Goal: Information Seeking & Learning: Learn about a topic

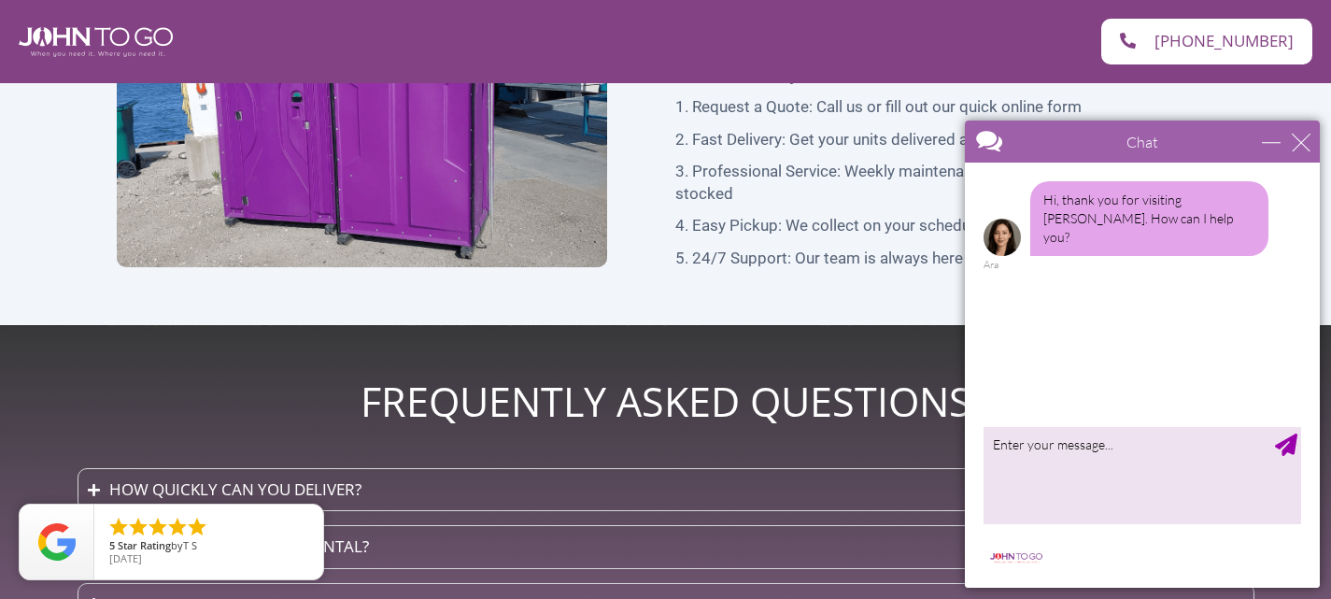
scroll to position [4526, 0]
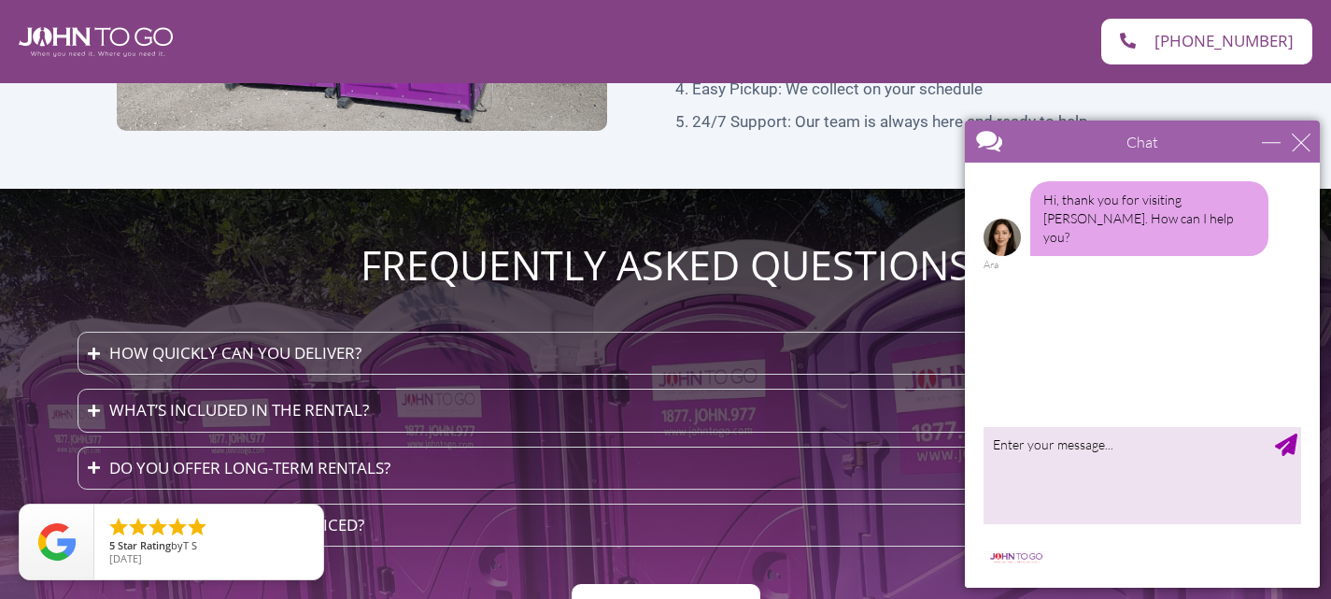
click at [251, 399] on div "What’s included in the rental?" at bounding box center [239, 410] width 260 height 22
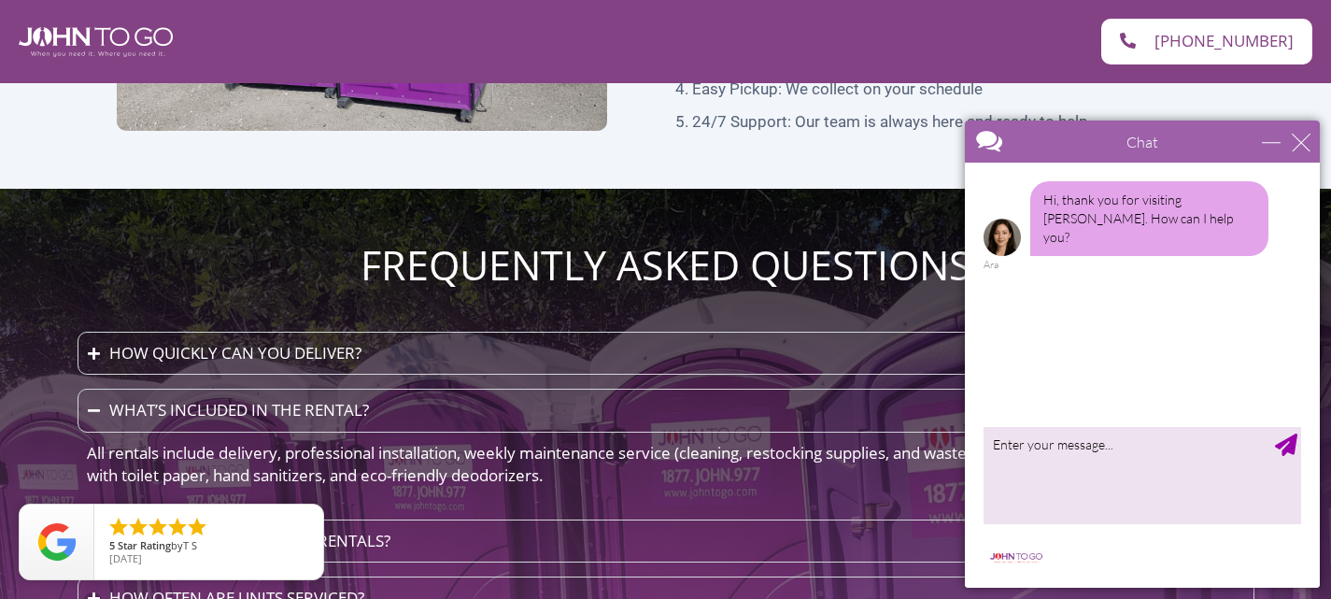
click at [329, 399] on div "What’s included in the rental?" at bounding box center [239, 410] width 260 height 22
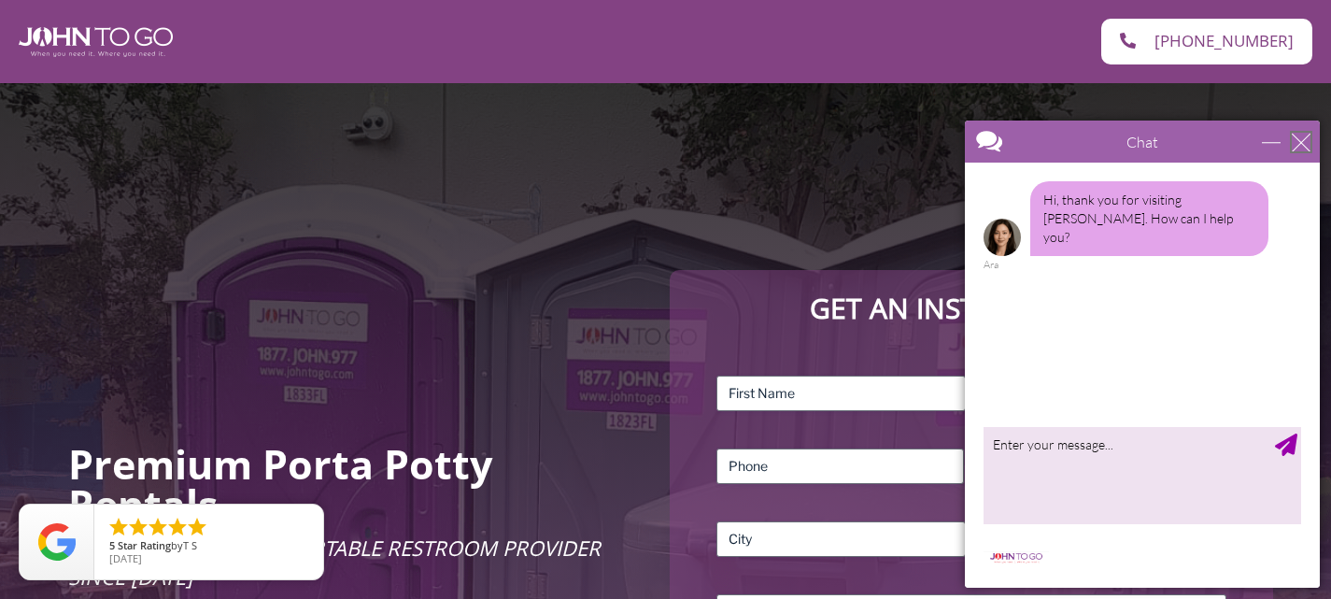
click at [1294, 140] on div "close" at bounding box center [1301, 142] width 19 height 19
